Goal: Transaction & Acquisition: Purchase product/service

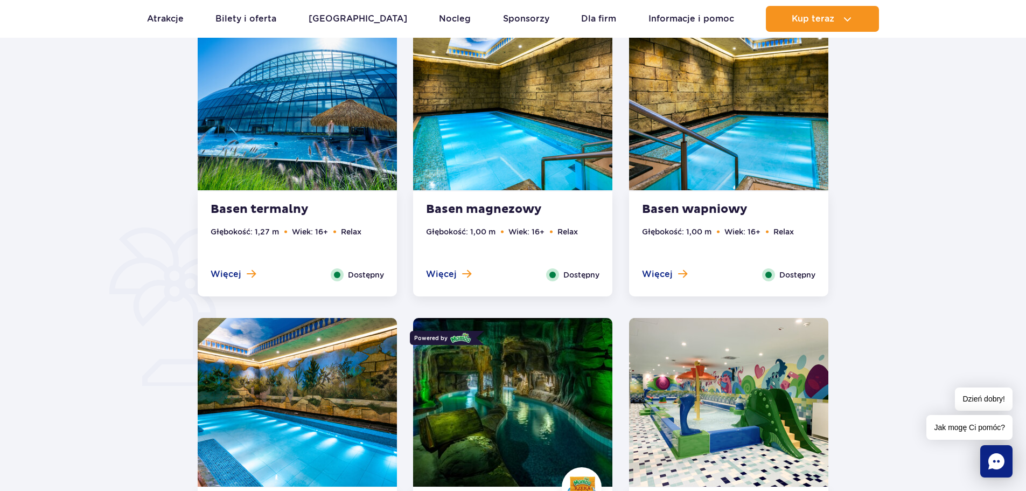
scroll to position [539, 0]
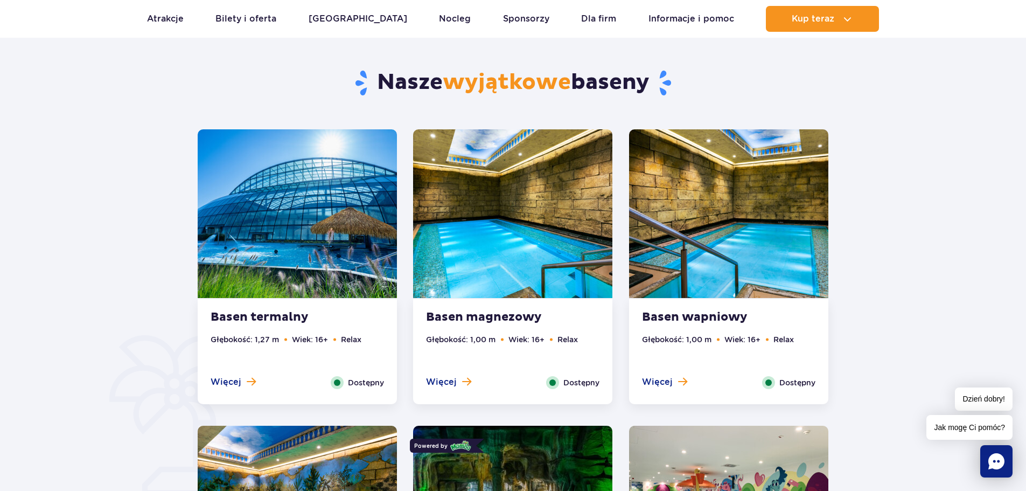
click at [288, 326] on div "Basen termalny Głębokość: 1,27 m Wiek: 16+ Relax Więcej Zamknij Dostępny" at bounding box center [297, 351] width 199 height 105
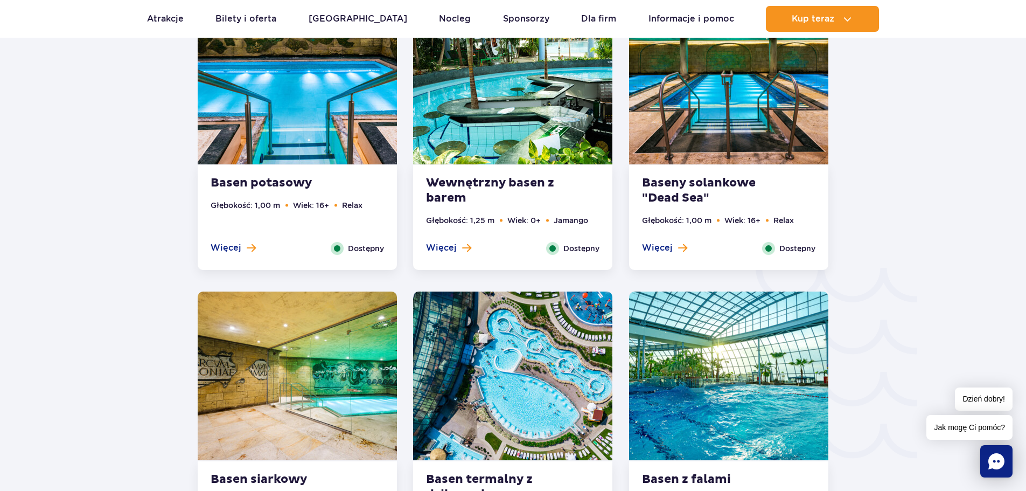
scroll to position [1711, 0]
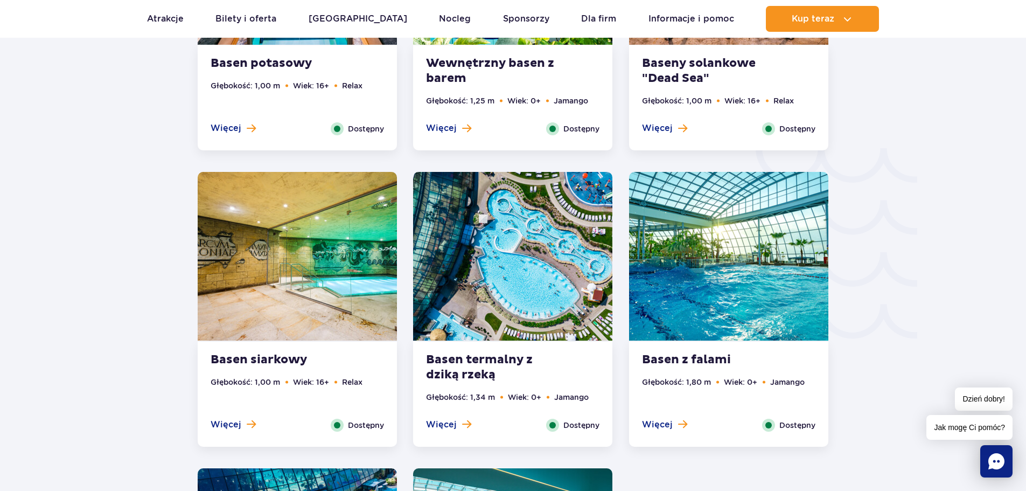
click at [746, 259] on img at bounding box center [728, 256] width 199 height 169
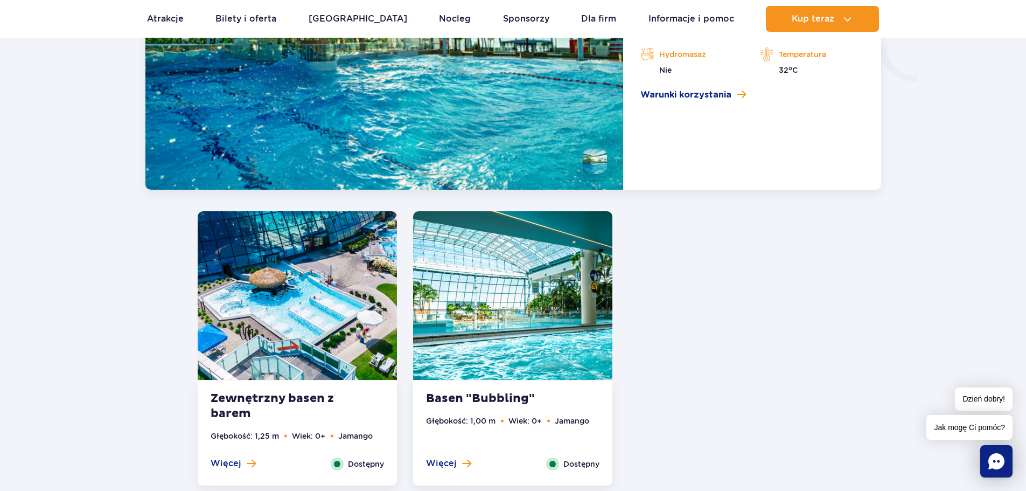
scroll to position [2006, 0]
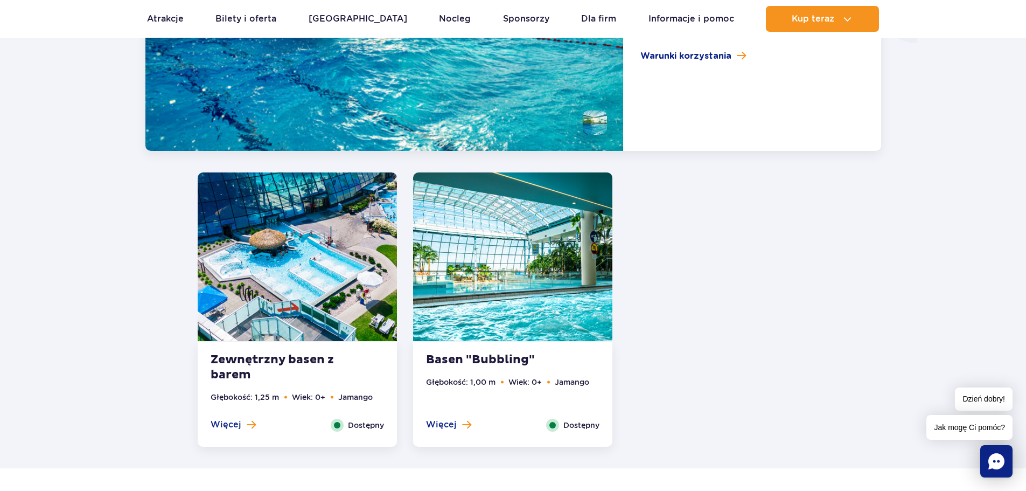
click at [498, 298] on img at bounding box center [512, 256] width 199 height 169
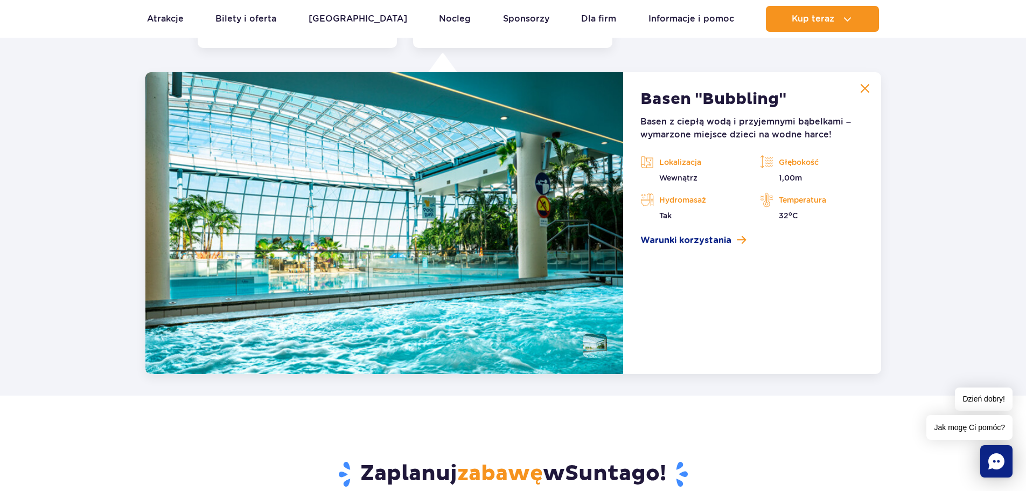
scroll to position [2033, 0]
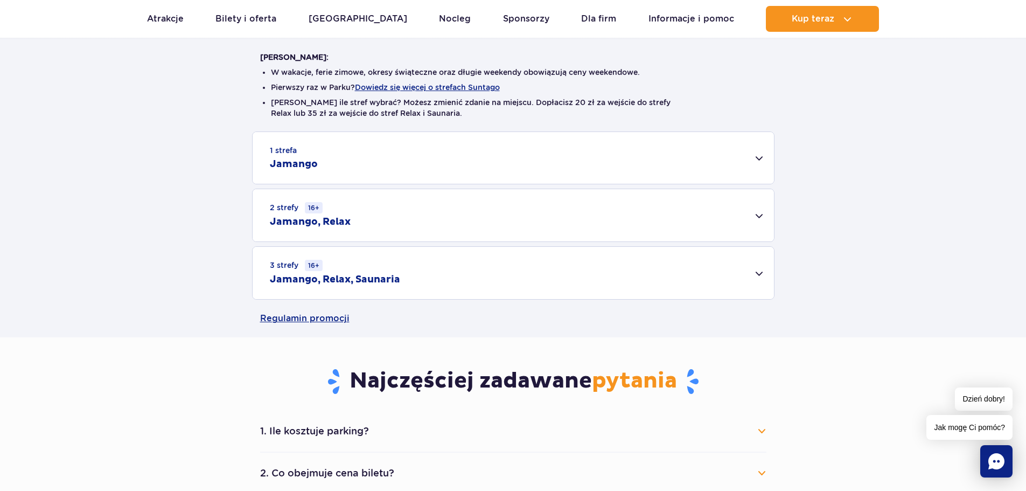
scroll to position [269, 0]
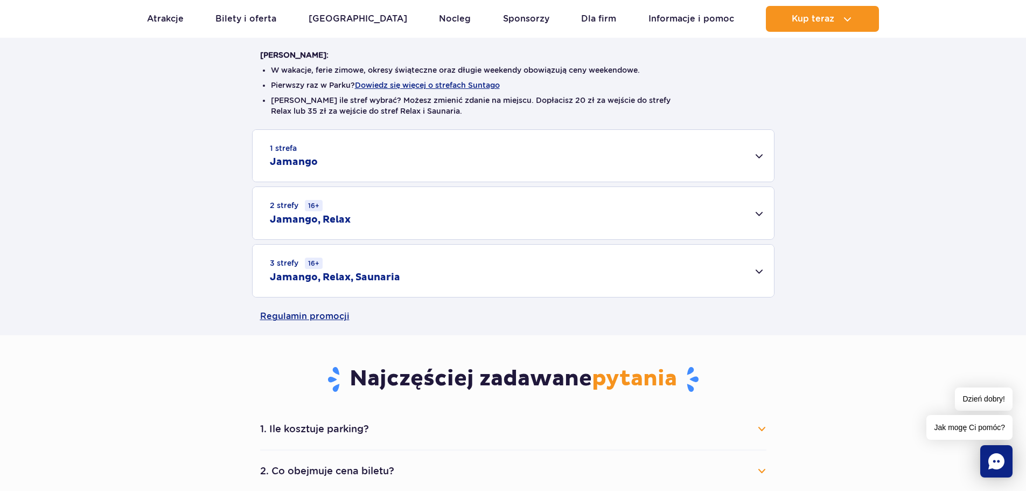
click at [362, 277] on h2 "Jamango, Relax, Saunaria" at bounding box center [335, 277] width 130 height 13
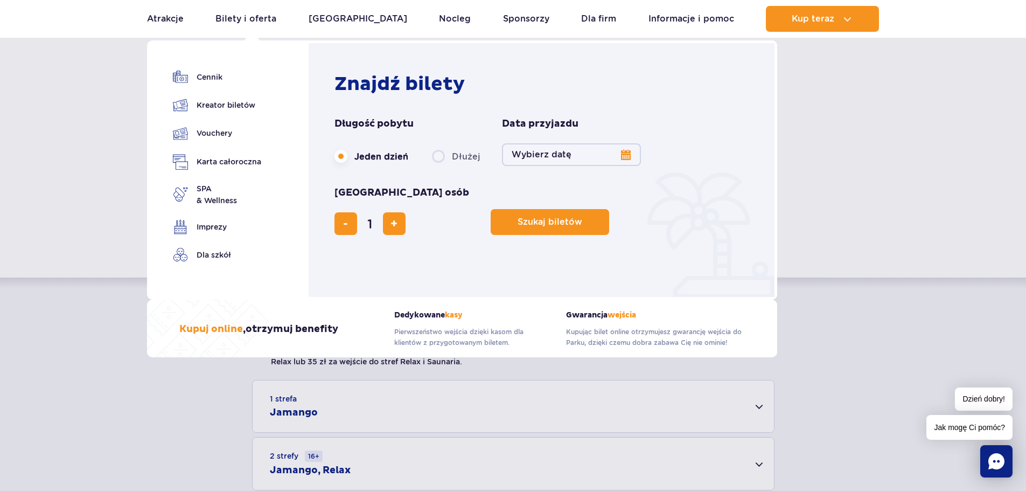
scroll to position [0, 0]
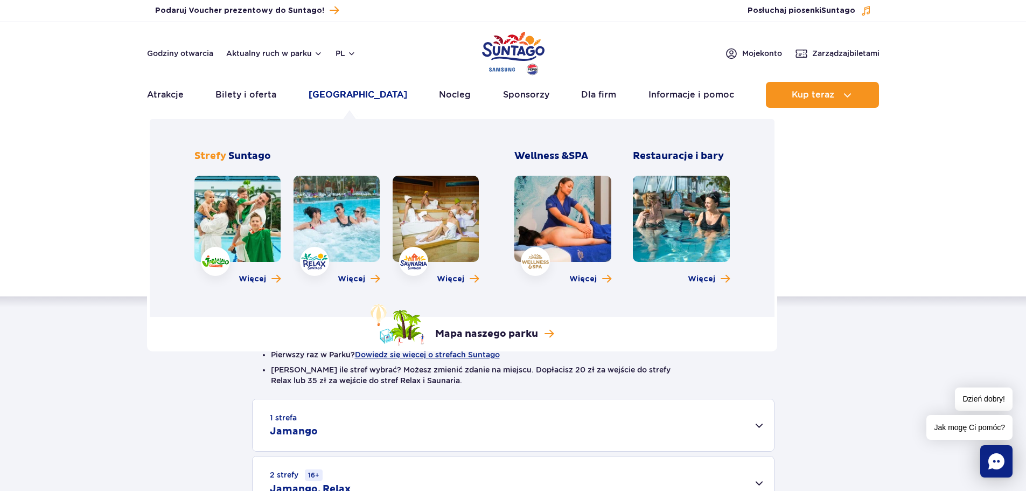
click at [326, 94] on link "[GEOGRAPHIC_DATA]" at bounding box center [358, 95] width 99 height 26
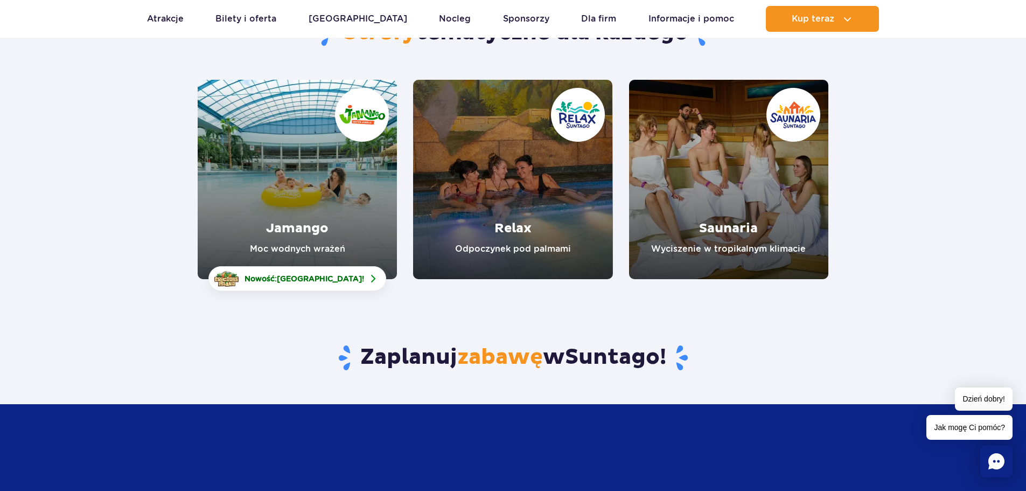
scroll to position [108, 0]
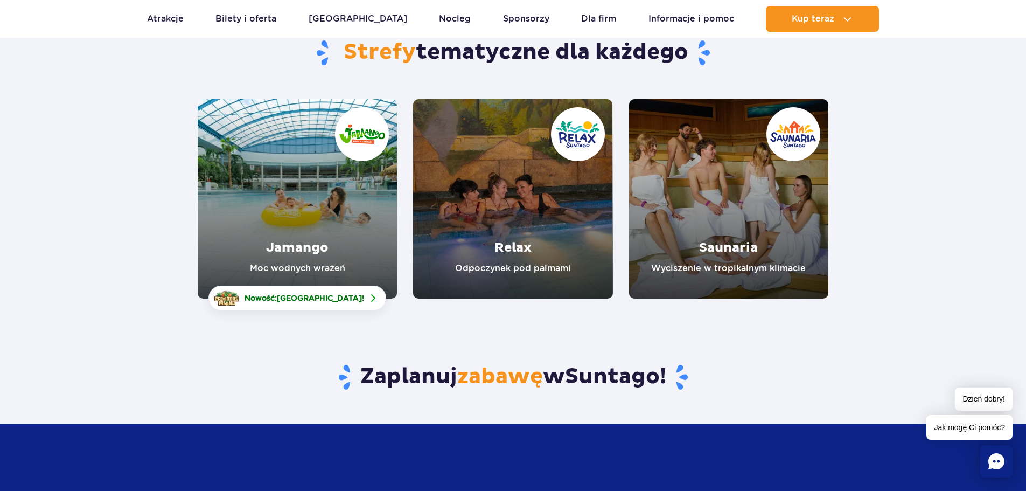
click at [554, 222] on link "Relax" at bounding box center [512, 198] width 199 height 199
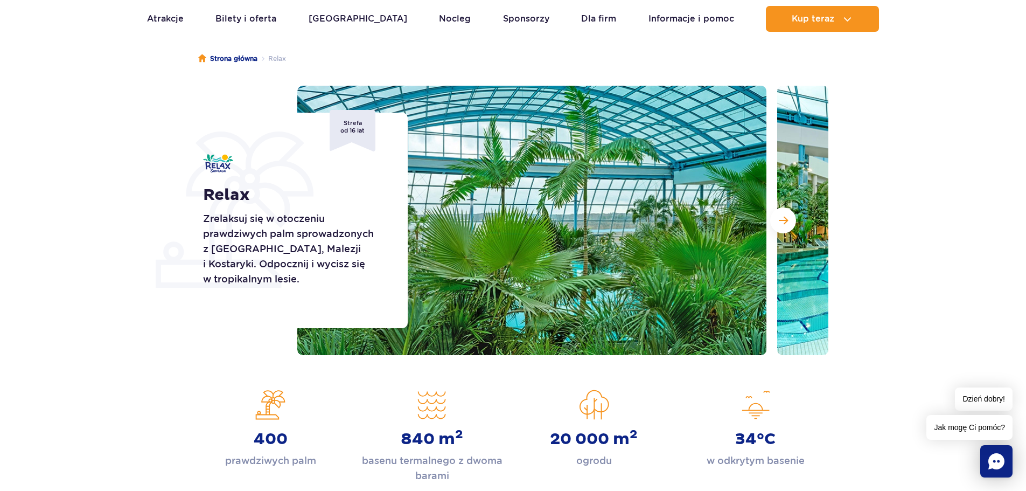
scroll to position [108, 0]
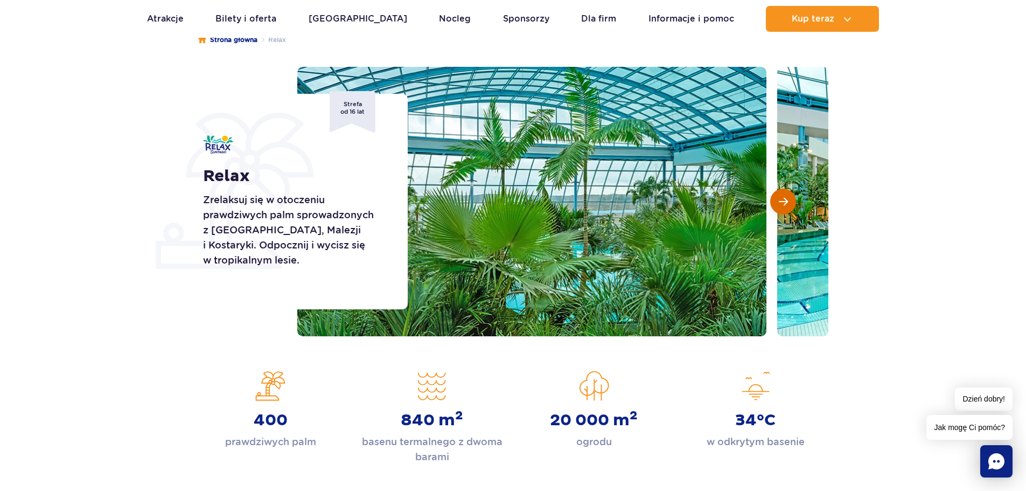
click at [784, 202] on span "Następny slajd" at bounding box center [783, 202] width 9 height 10
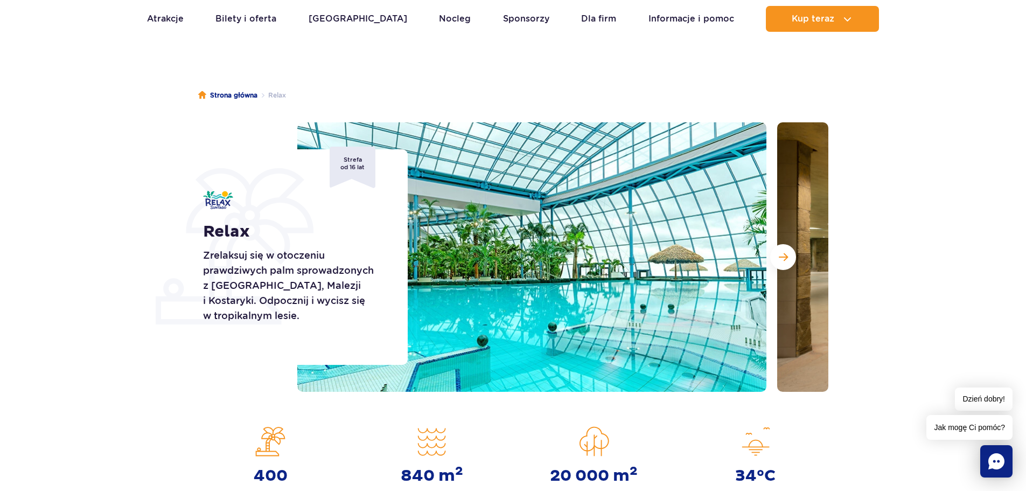
scroll to position [0, 0]
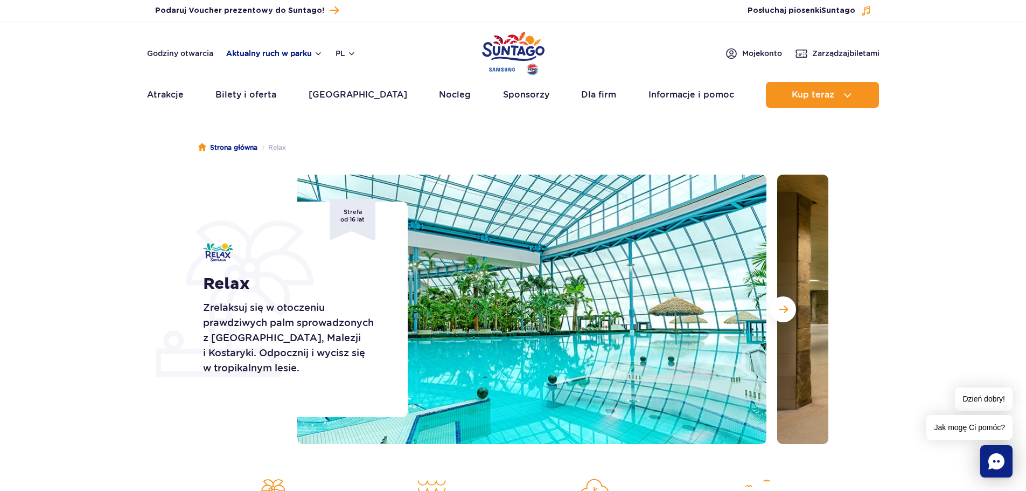
click at [252, 54] on button "Aktualny ruch w parku" at bounding box center [274, 53] width 96 height 9
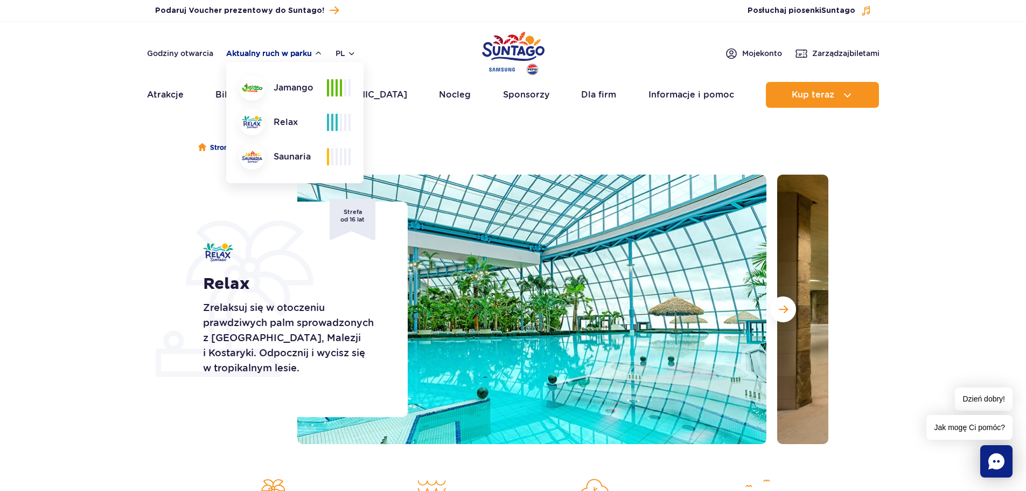
click at [307, 49] on button "Aktualny ruch w parku" at bounding box center [274, 53] width 96 height 9
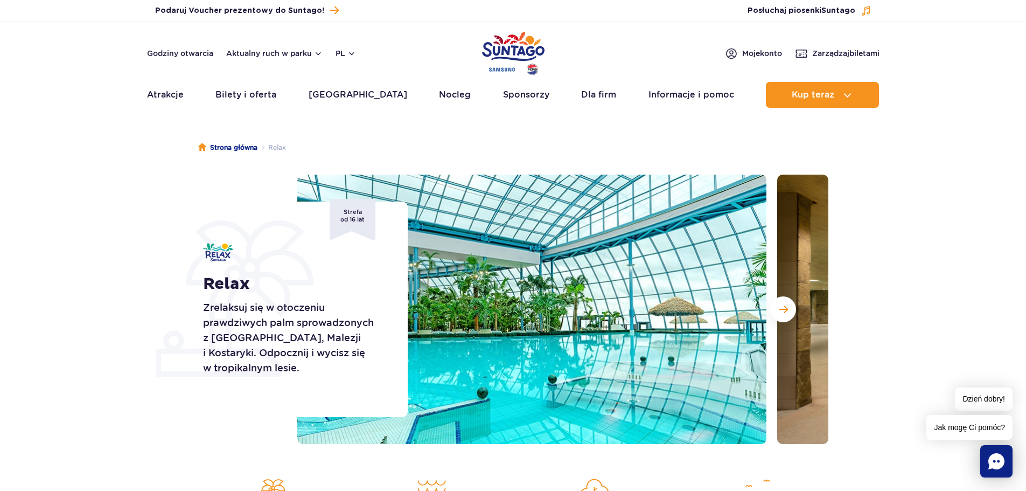
click at [523, 55] on img "Park of Poland" at bounding box center [513, 54] width 62 height 50
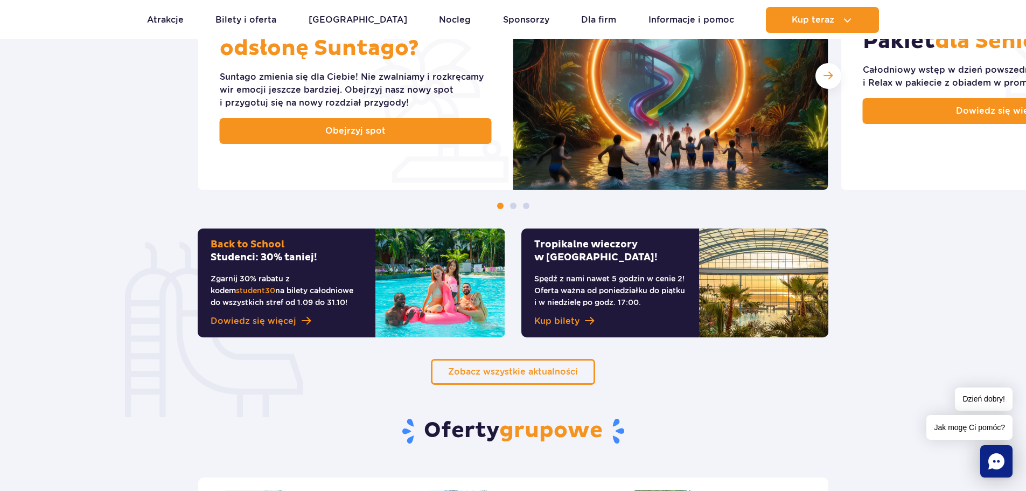
scroll to position [700, 0]
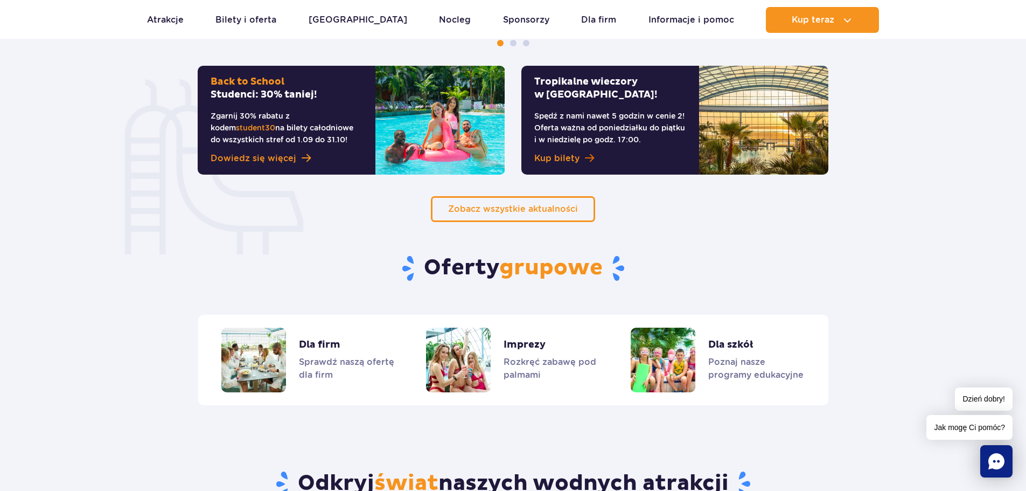
click at [579, 156] on link "Kup bilety" at bounding box center [610, 158] width 152 height 13
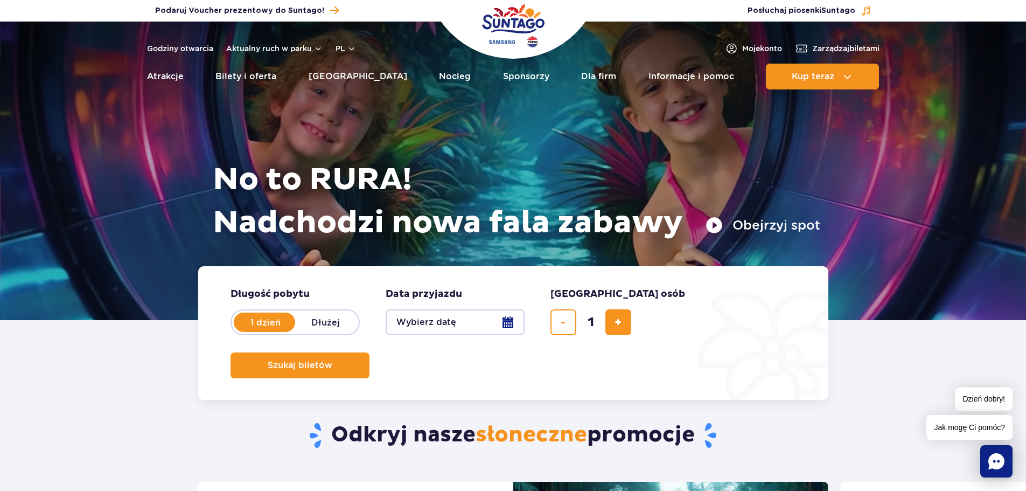
scroll to position [0, 0]
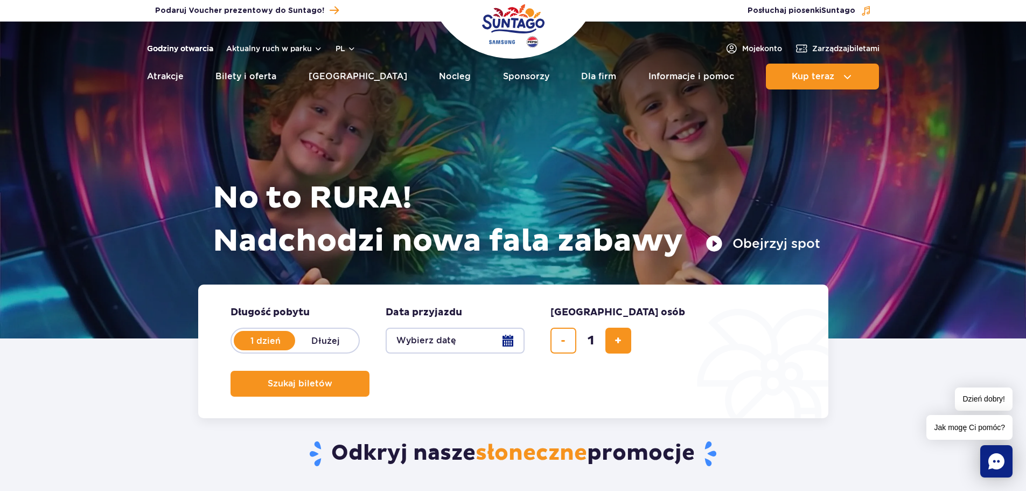
click at [183, 51] on link "Godziny otwarcia" at bounding box center [180, 48] width 66 height 11
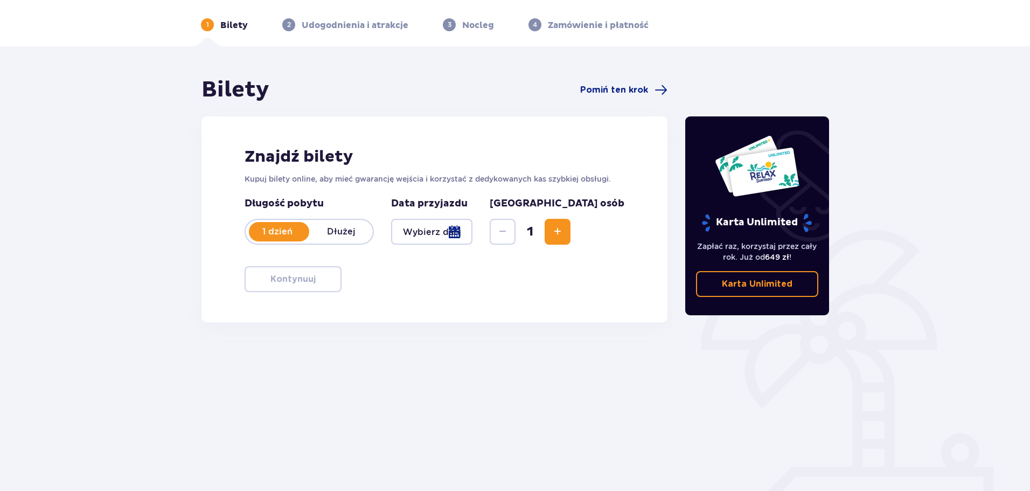
scroll to position [54, 0]
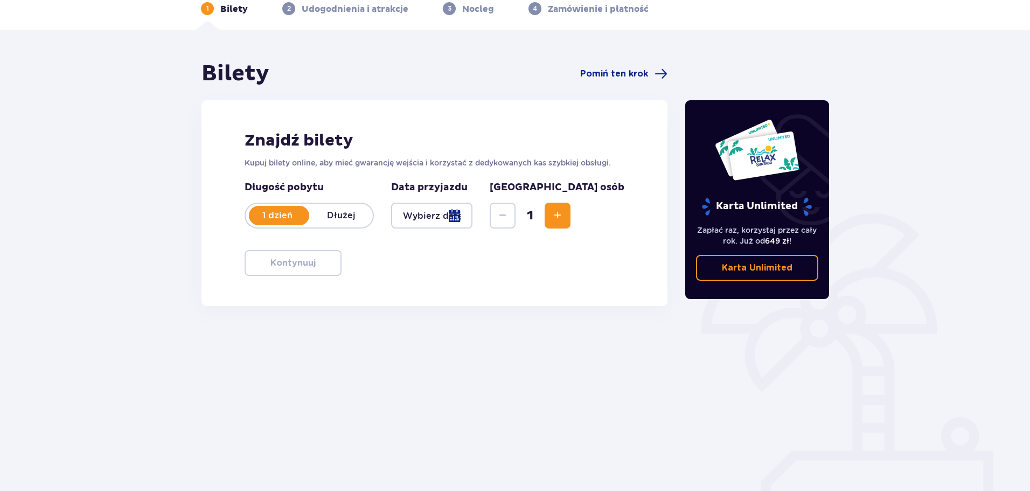
click at [472, 216] on div at bounding box center [431, 216] width 81 height 26
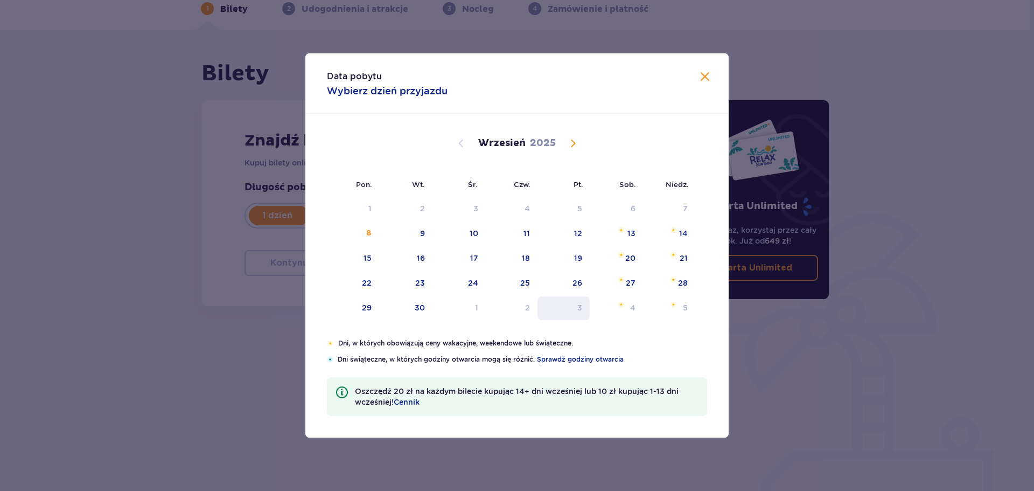
click at [573, 307] on div "3" at bounding box center [564, 308] width 52 height 24
type input "03.10.25"
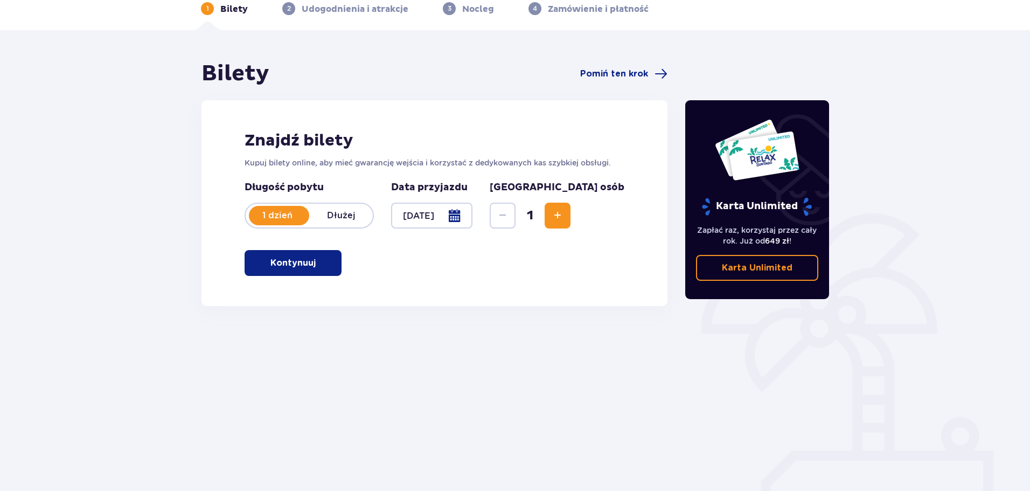
click at [319, 264] on span "button" at bounding box center [317, 262] width 13 height 13
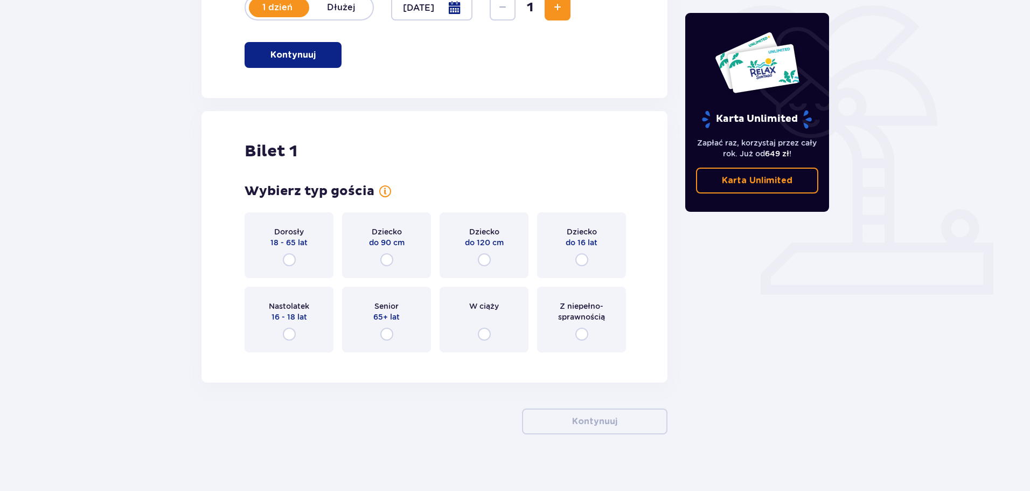
scroll to position [270, 0]
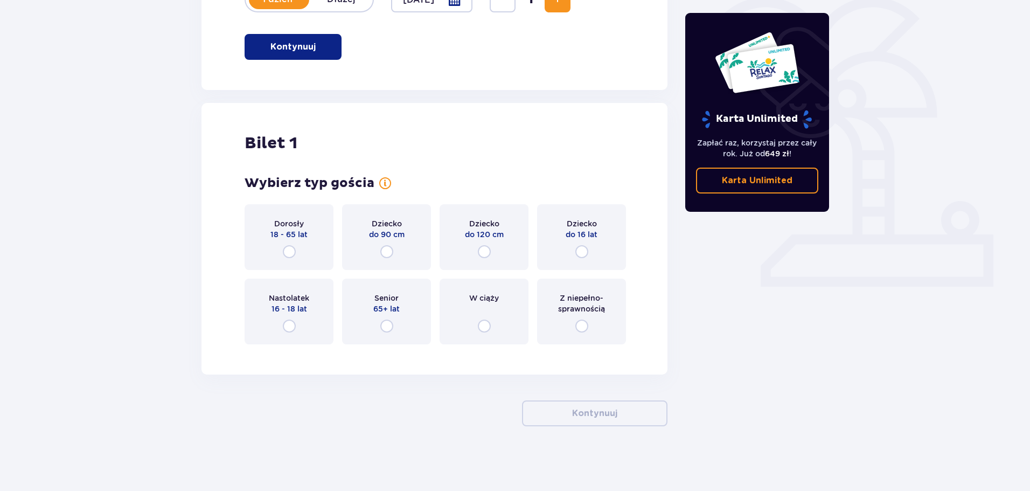
click at [282, 255] on div "Dorosły 18 - 65 lat" at bounding box center [289, 237] width 89 height 66
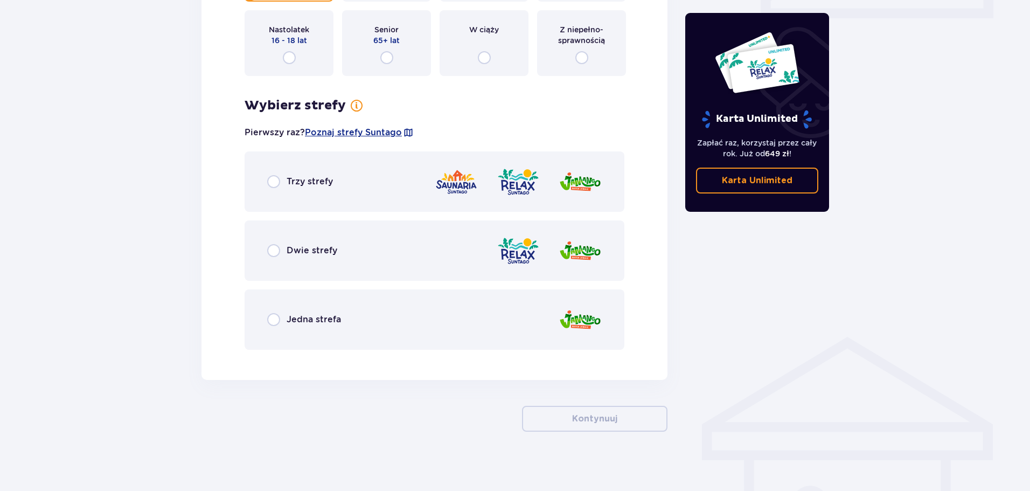
scroll to position [544, 0]
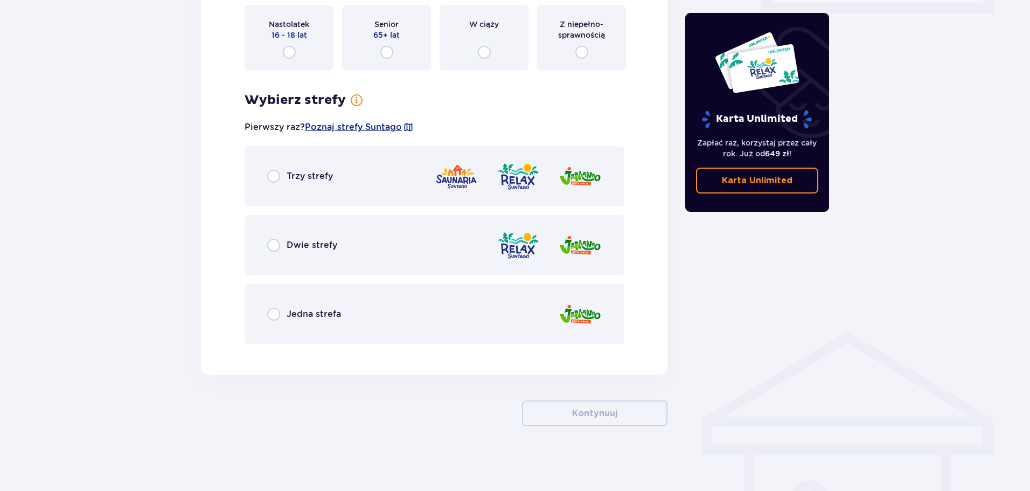
click at [270, 255] on div "Dwie strefy" at bounding box center [435, 245] width 380 height 60
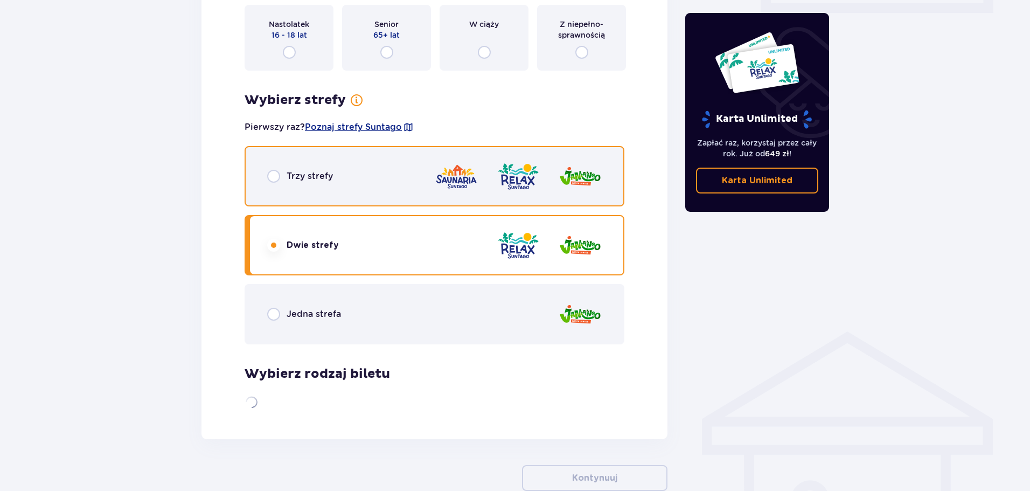
click at [268, 172] on input "radio" at bounding box center [273, 176] width 13 height 13
radio input "true"
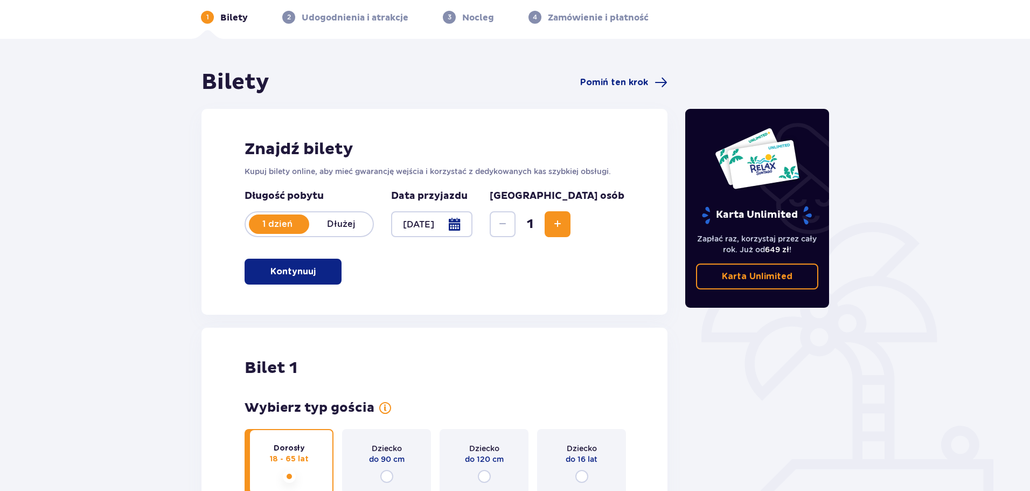
scroll to position [0, 0]
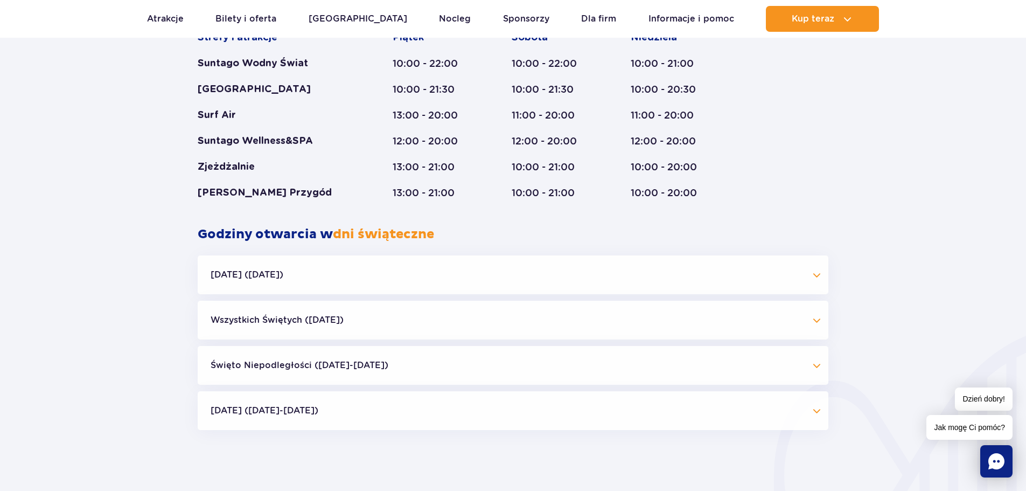
scroll to position [769, 0]
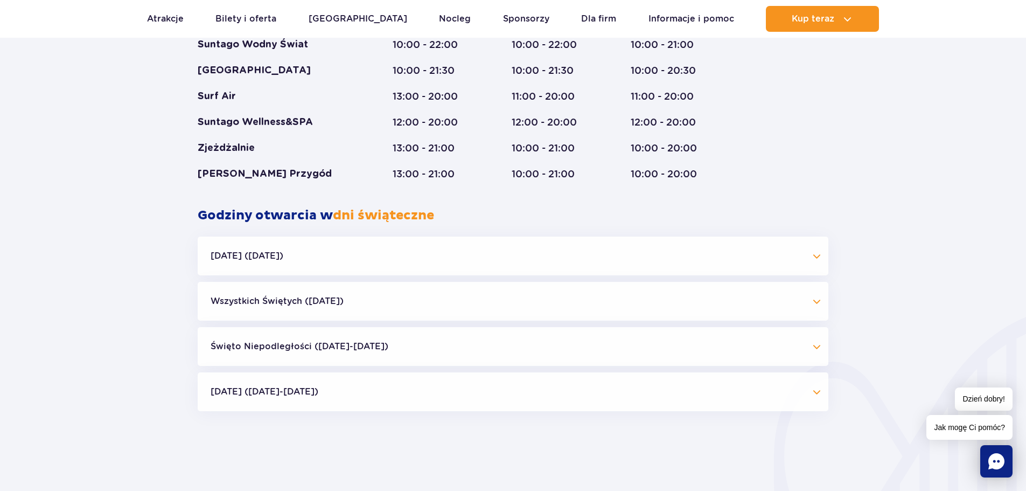
click at [266, 251] on button "[DATE] ([DATE])" at bounding box center [513, 256] width 631 height 39
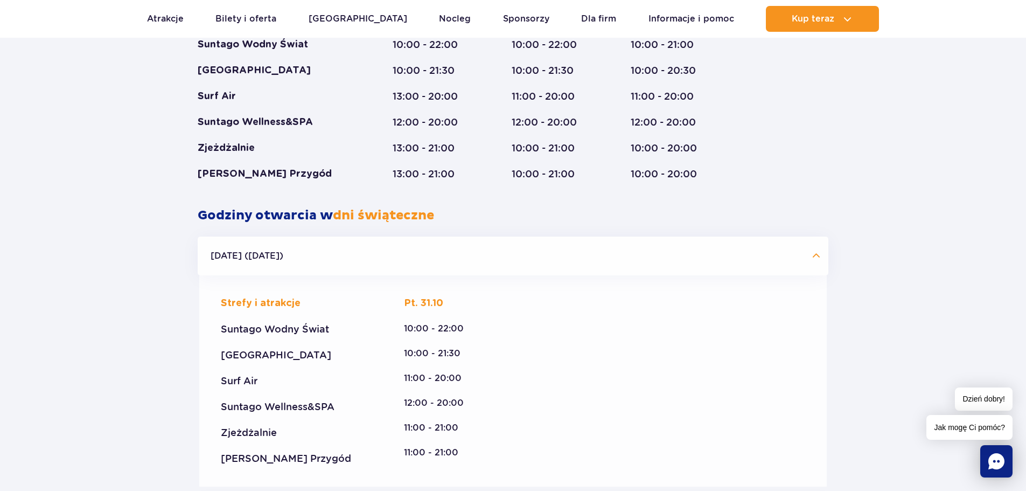
click at [266, 251] on button "[DATE] ([DATE])" at bounding box center [513, 256] width 631 height 39
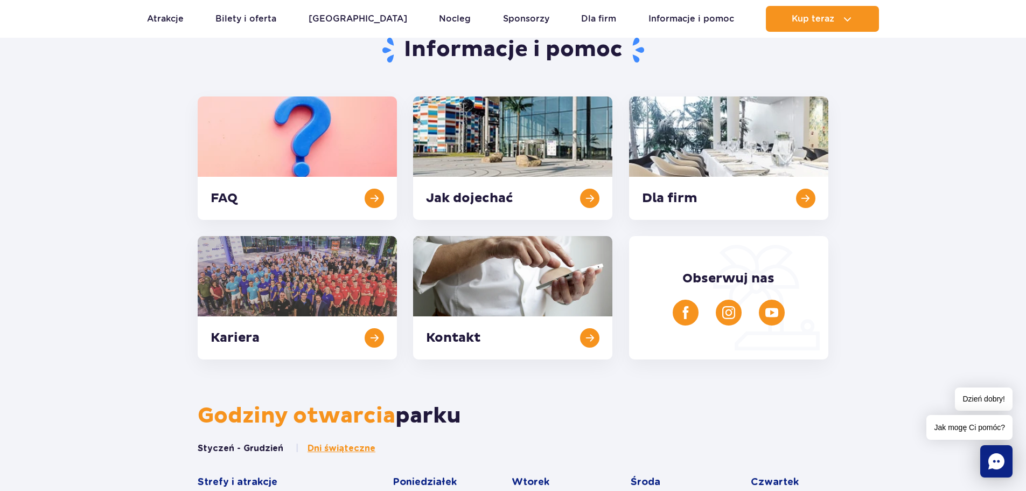
scroll to position [0, 0]
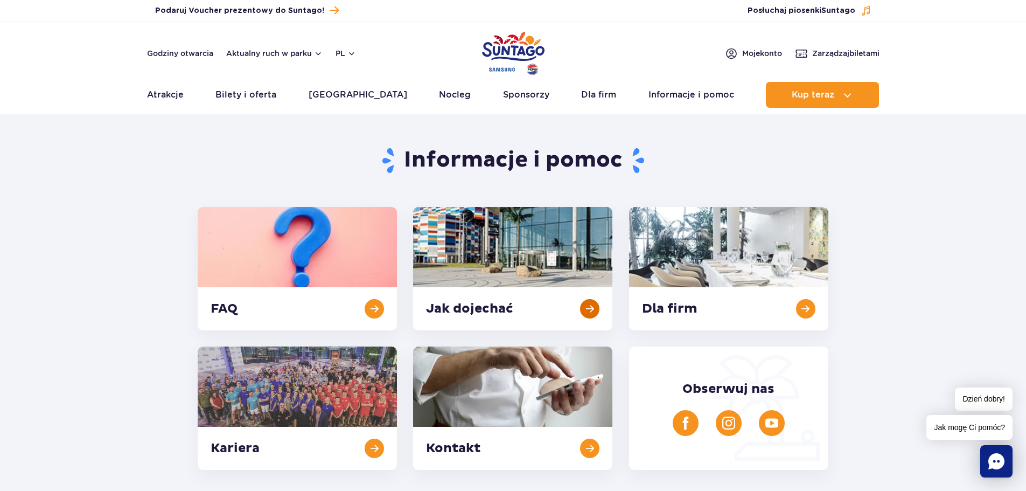
click at [509, 294] on link at bounding box center [512, 268] width 199 height 123
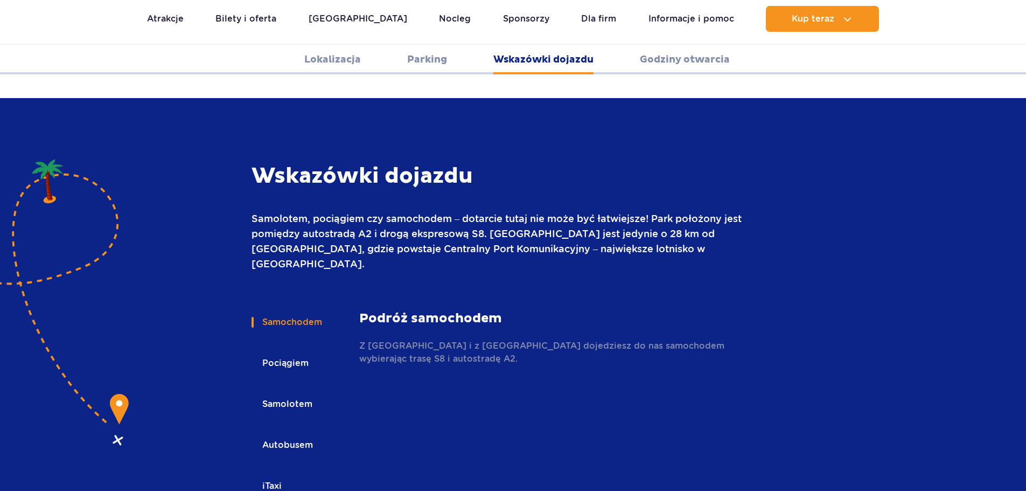
scroll to position [1434, 0]
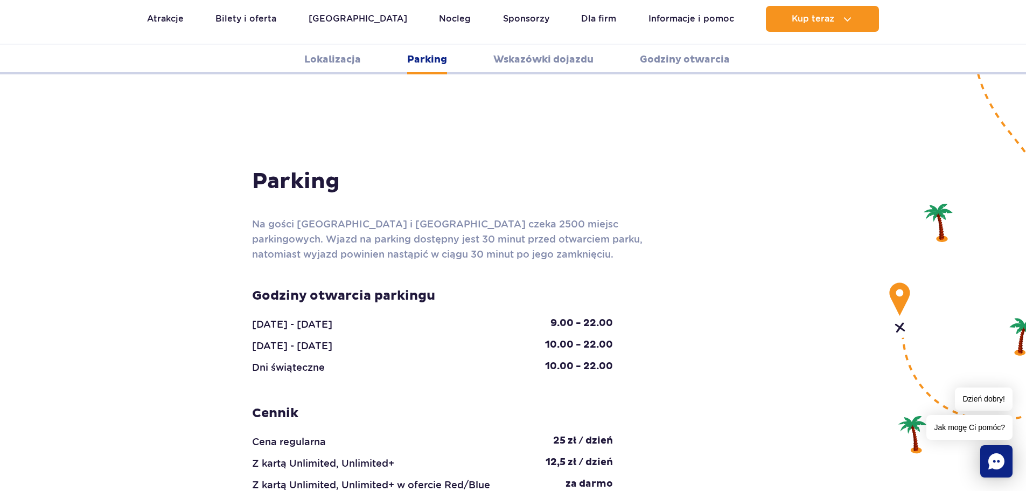
scroll to position [895, 0]
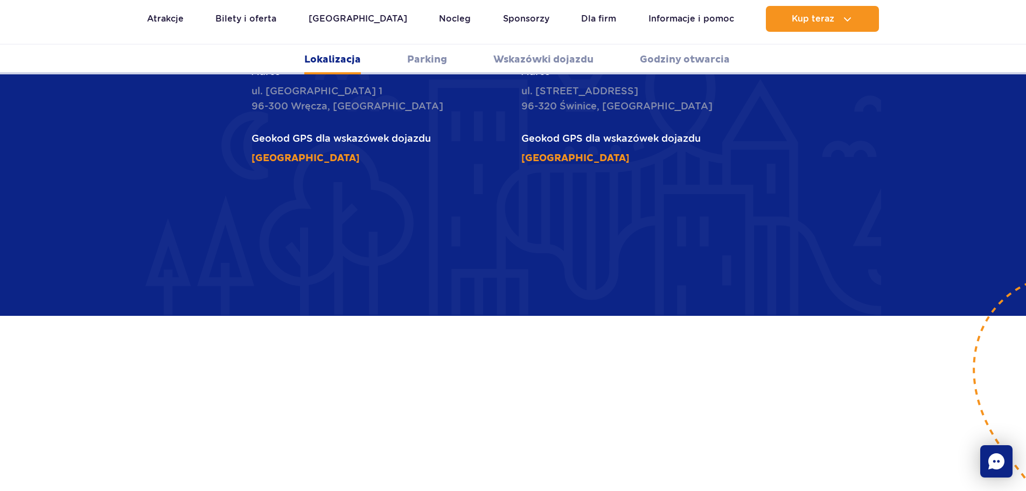
scroll to position [464, 0]
